Goal: Navigation & Orientation: Find specific page/section

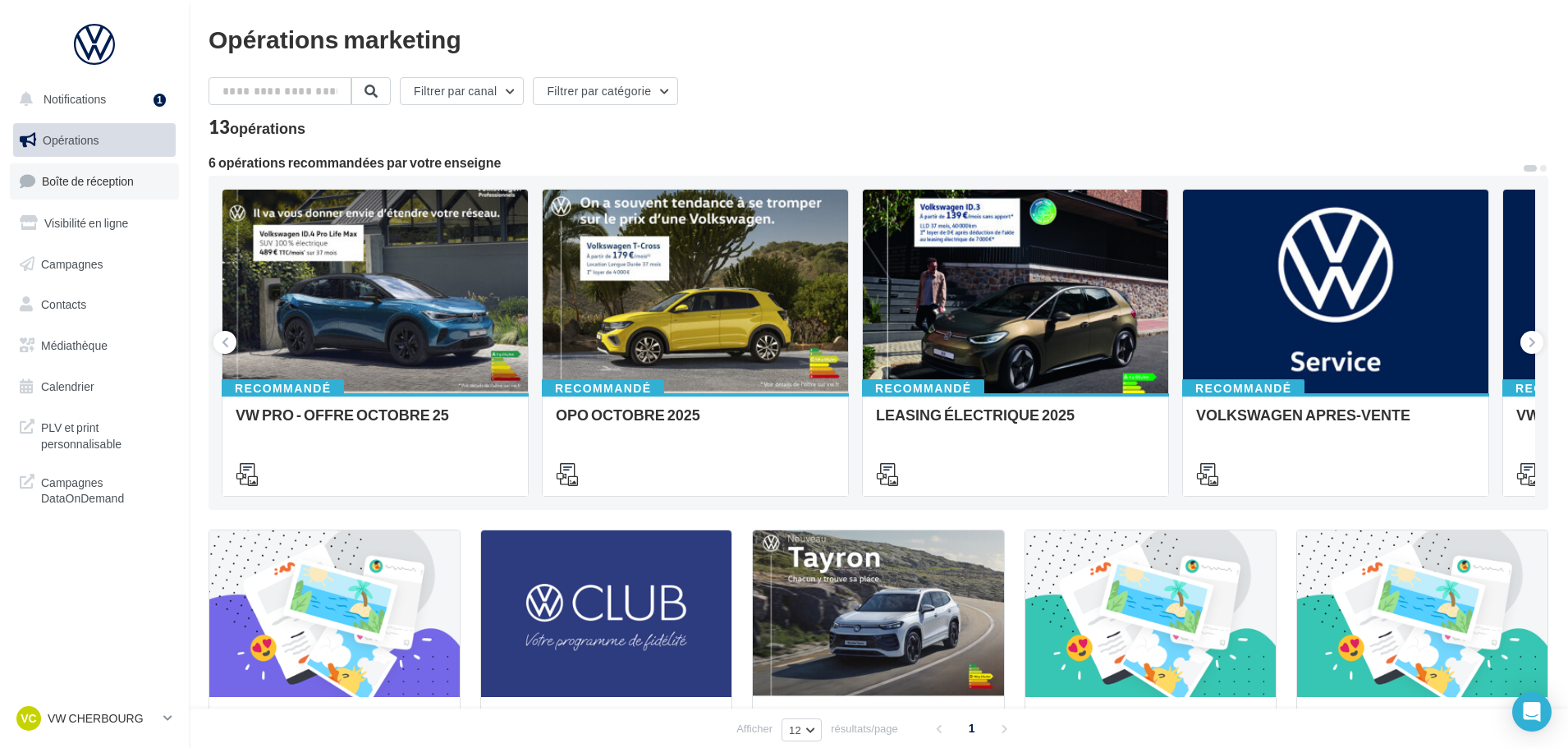
click at [110, 176] on span "Boîte de réception" at bounding box center [88, 180] width 92 height 14
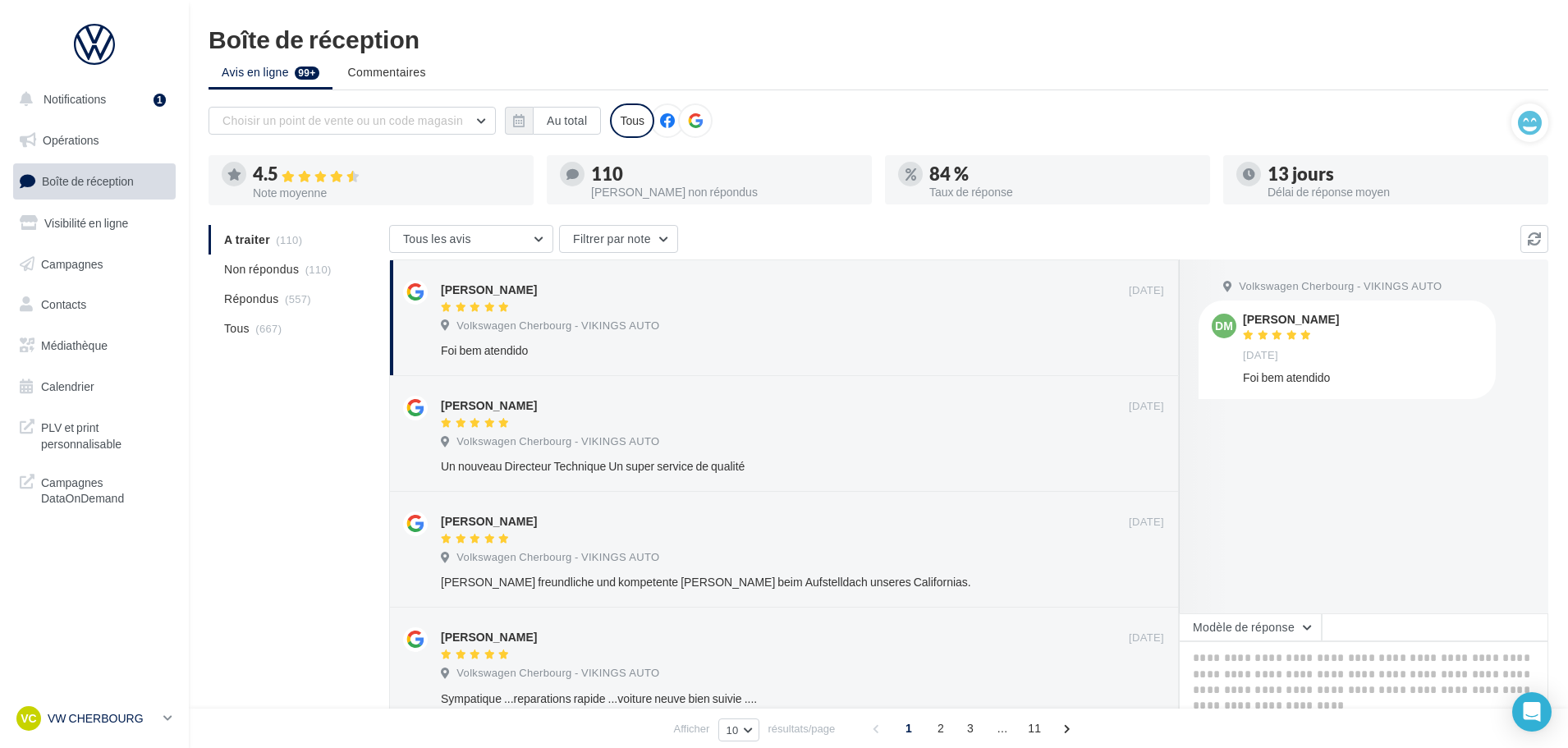
click at [85, 723] on p "VW CHERBOURG" at bounding box center [102, 719] width 109 height 17
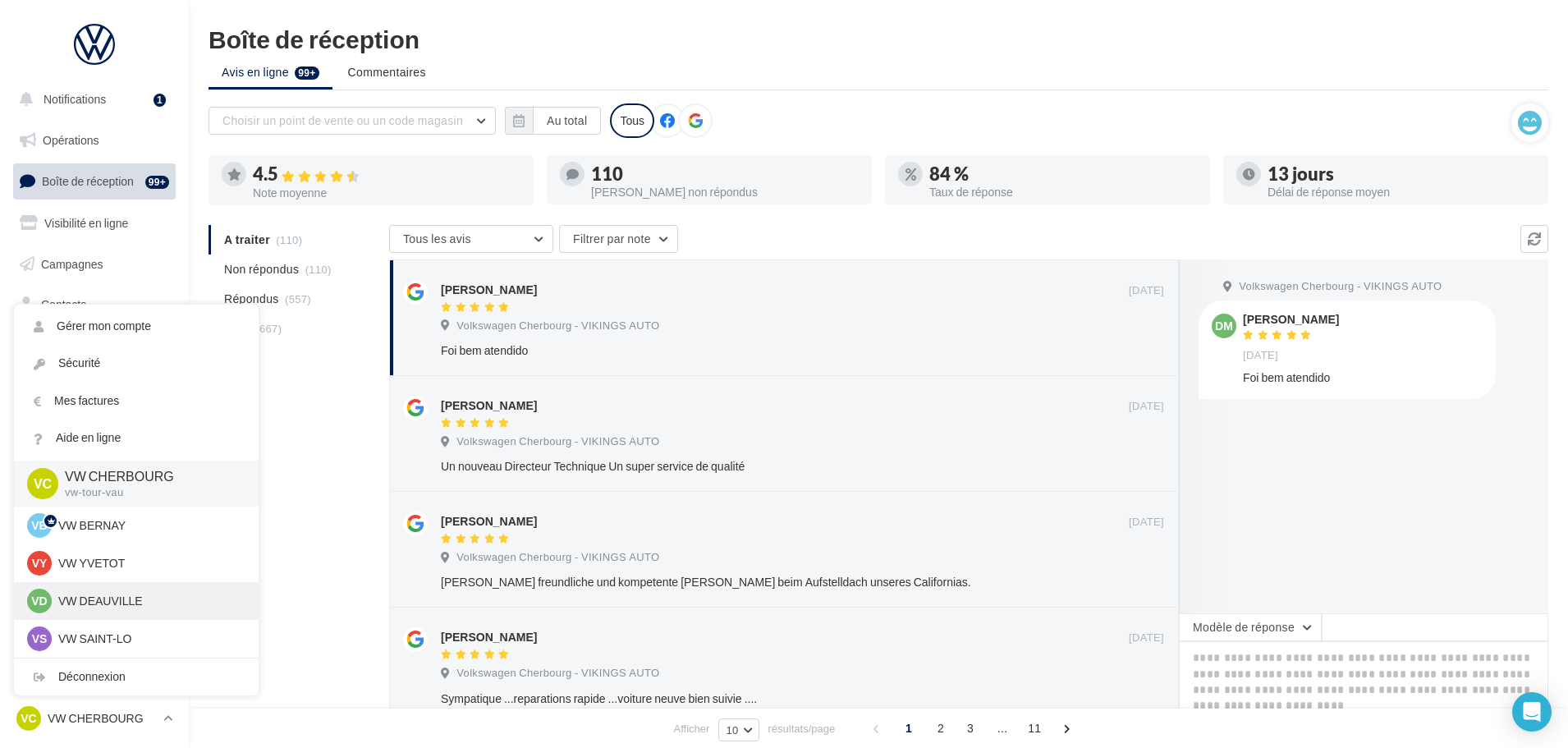
click at [123, 602] on p "VW DEAUVILLE" at bounding box center [148, 601] width 180 height 17
